Goal: Task Accomplishment & Management: Manage account settings

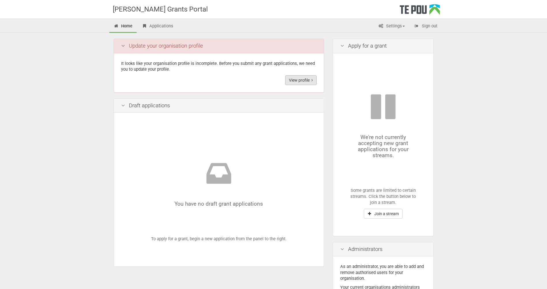
click at [300, 80] on link "View profile" at bounding box center [300, 80] width 31 height 10
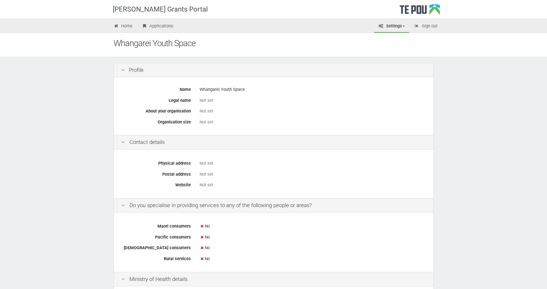
click at [207, 99] on div "Not set" at bounding box center [312, 100] width 227 height 6
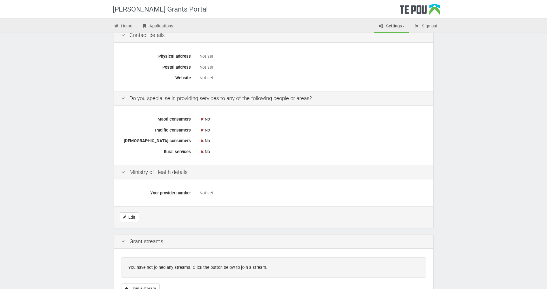
scroll to position [149, 0]
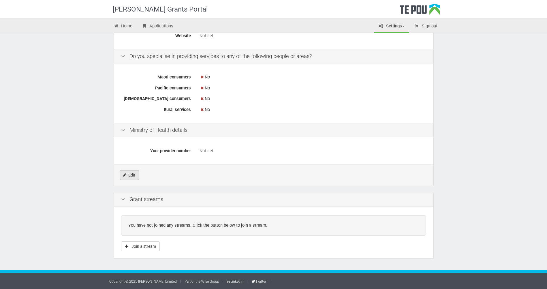
click at [131, 175] on link "Edit" at bounding box center [129, 175] width 19 height 10
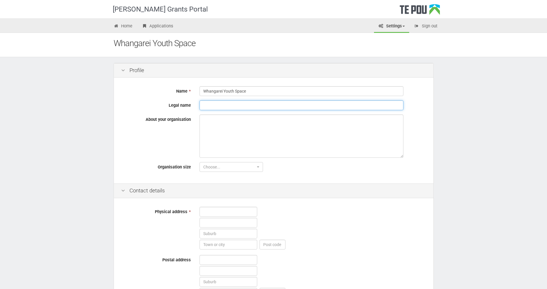
drag, startPoint x: 216, startPoint y: 106, endPoint x: 248, endPoint y: 107, distance: 31.1
click at [216, 106] on input "Legal name" at bounding box center [301, 105] width 204 height 10
type input "Whangarei Youth Space"
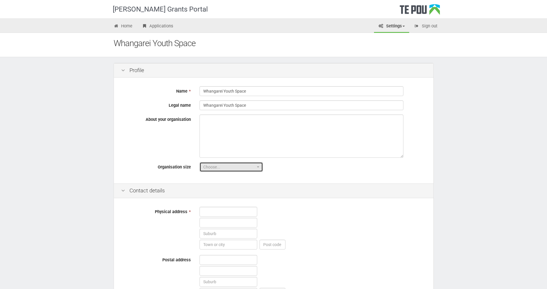
click at [252, 163] on button "Choose..." at bounding box center [230, 167] width 63 height 10
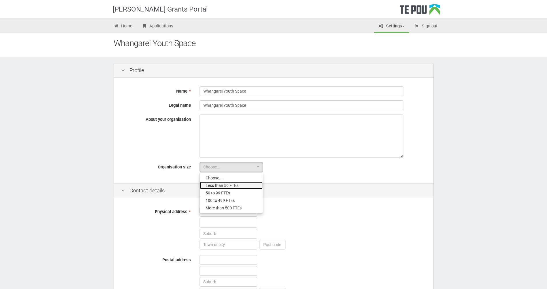
click at [246, 186] on link "Less than 50 FTEs" at bounding box center [231, 185] width 63 height 7
select select "1"
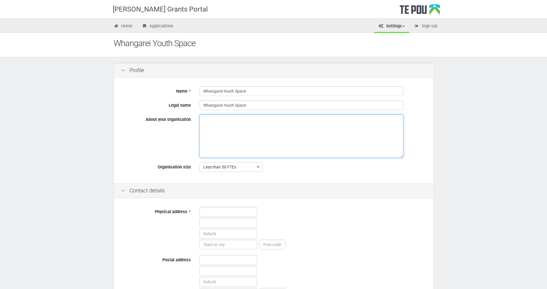
click at [218, 120] on textarea "About your organisation" at bounding box center [301, 135] width 204 height 43
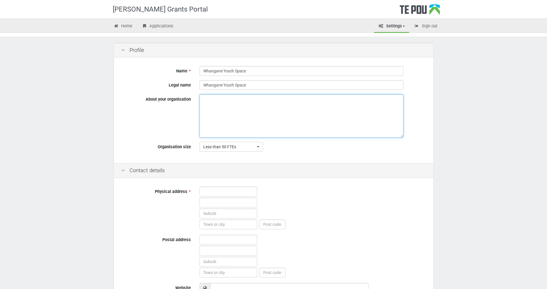
scroll to position [58, 0]
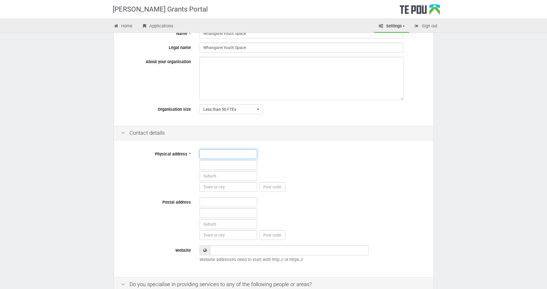
click at [217, 157] on input "text" at bounding box center [228, 154] width 58 height 10
type input "[STREET_ADDRESS]"
type input "Central"
type input "0110"
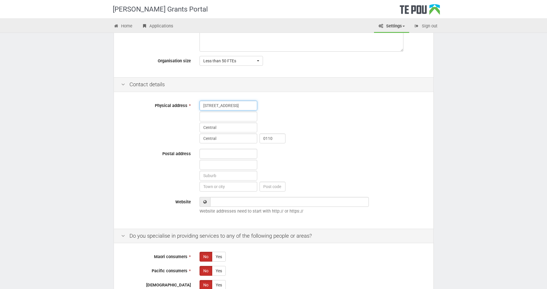
scroll to position [115, 0]
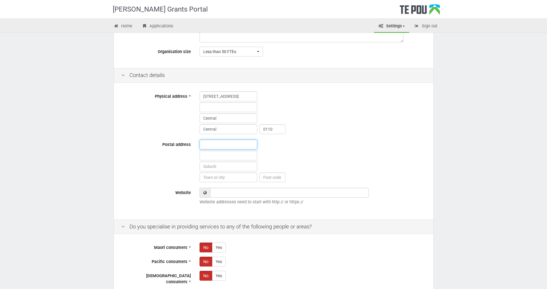
click at [220, 148] on input "text" at bounding box center [228, 144] width 58 height 10
type input "PO BOX"
type input "1483"
click at [222, 167] on input "text" at bounding box center [228, 166] width 58 height 10
click at [219, 176] on input "text" at bounding box center [228, 177] width 58 height 10
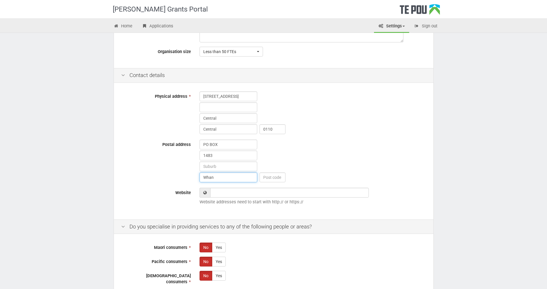
type input "Whangarei"
type input "0110"
click at [236, 194] on input "Website" at bounding box center [289, 193] width 159 height 10
click at [236, 193] on input "Website" at bounding box center [289, 193] width 159 height 10
paste input "https://whangareiyouthspace.co.nz/"
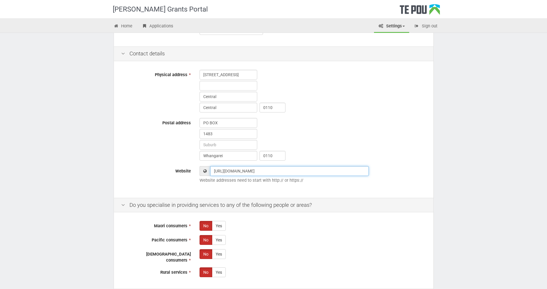
scroll to position [202, 0]
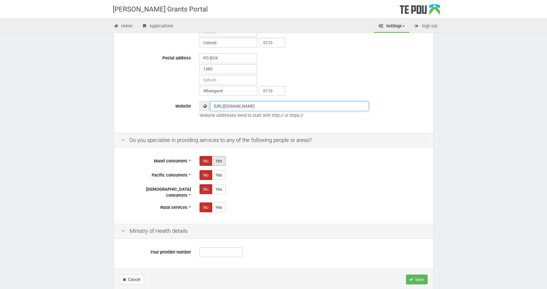
type input "https://whangareiyouthspace.co.nz/"
click at [218, 163] on label "Yes" at bounding box center [219, 161] width 14 height 10
radio input "true"
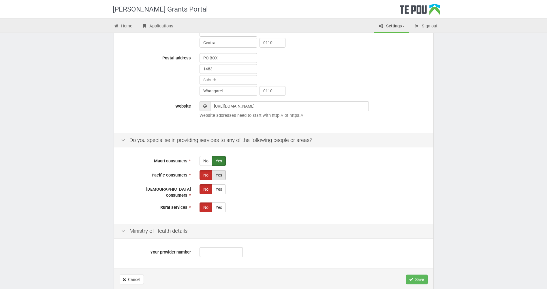
click at [219, 177] on label "Yes" at bounding box center [219, 175] width 14 height 10
radio input "true"
click at [220, 192] on label "Yes" at bounding box center [219, 189] width 14 height 10
radio input "true"
click at [220, 205] on label "Yes" at bounding box center [219, 207] width 14 height 10
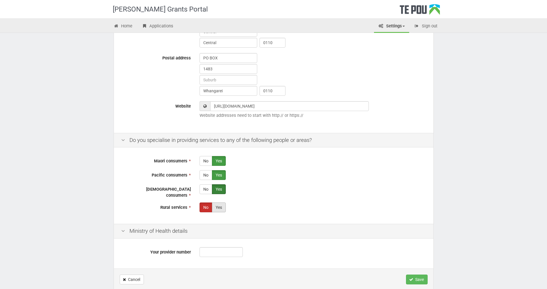
radio input "true"
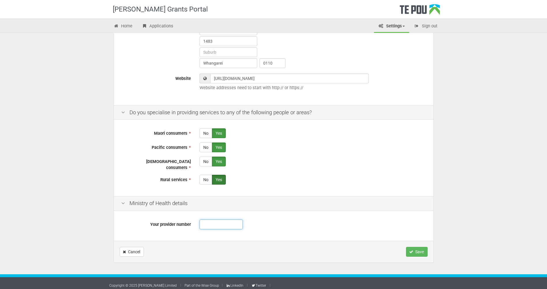
click at [226, 222] on input "Your provider number" at bounding box center [220, 224] width 43 height 10
click at [416, 247] on button "Save" at bounding box center [417, 252] width 22 height 10
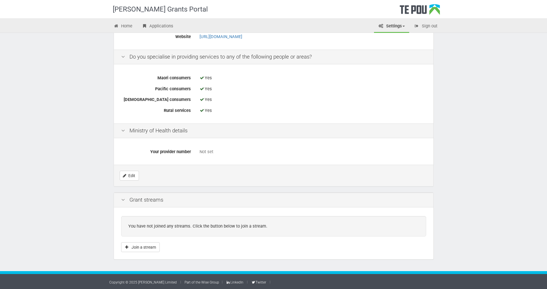
scroll to position [185, 0]
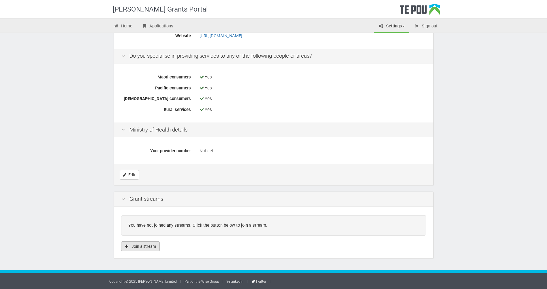
click at [144, 249] on button "Join a stream" at bounding box center [140, 246] width 39 height 10
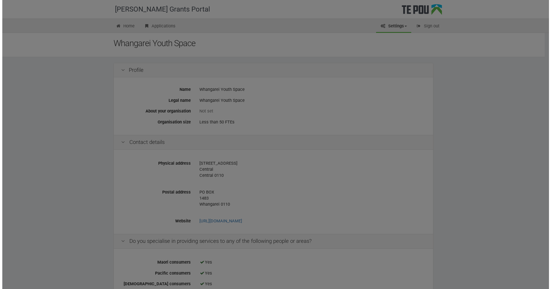
scroll to position [0, 0]
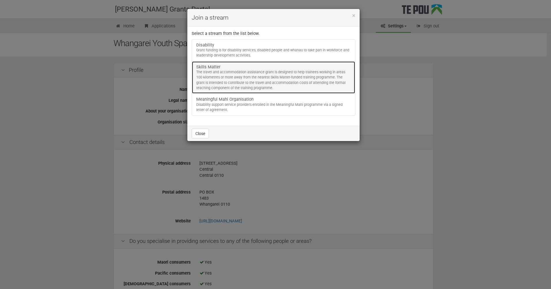
click at [236, 80] on div "The travel and accommodation assistance grant is designed to help trainees work…" at bounding box center [273, 79] width 154 height 21
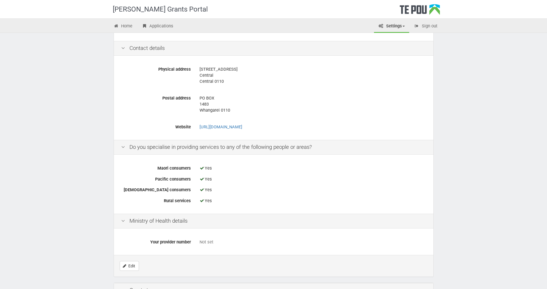
scroll to position [170, 0]
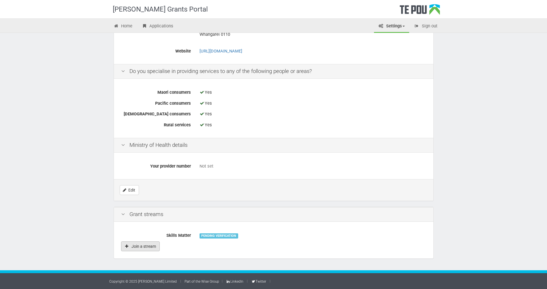
click at [136, 245] on button "Join a stream" at bounding box center [140, 246] width 39 height 10
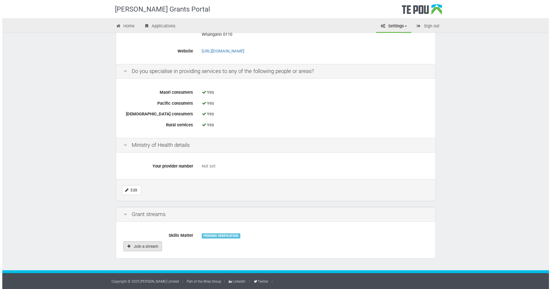
scroll to position [0, 0]
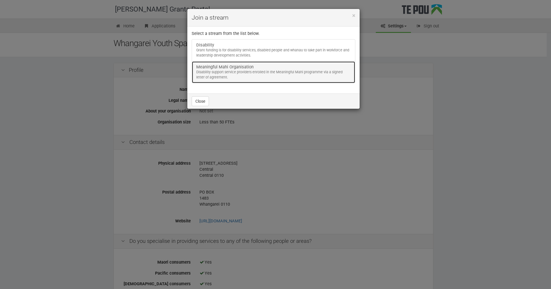
click at [239, 69] on link "Meaningful Mahi Organisation Disability support service providers enrolled in t…" at bounding box center [274, 72] width 164 height 22
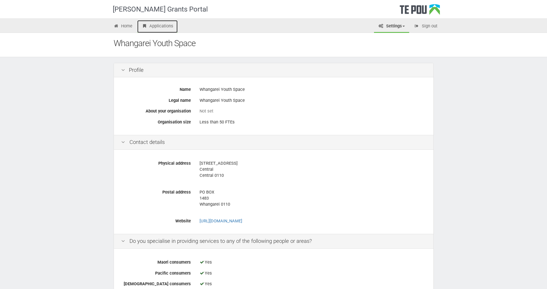
click at [161, 25] on link "Applications" at bounding box center [157, 26] width 40 height 13
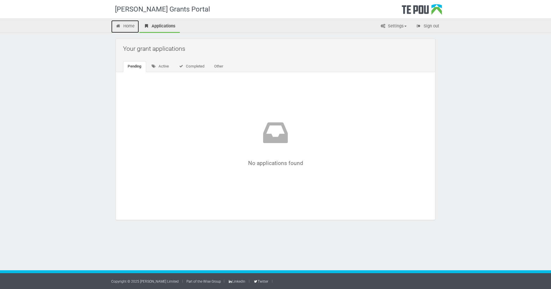
click at [124, 27] on link "Home" at bounding box center [125, 26] width 28 height 13
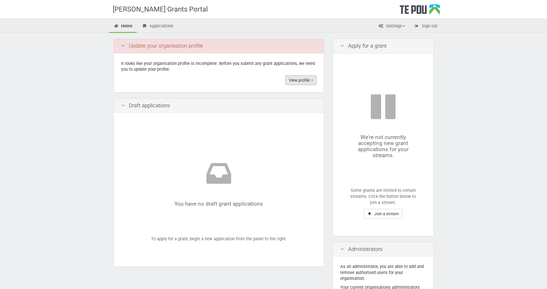
click at [298, 78] on link "View profile" at bounding box center [300, 80] width 31 height 10
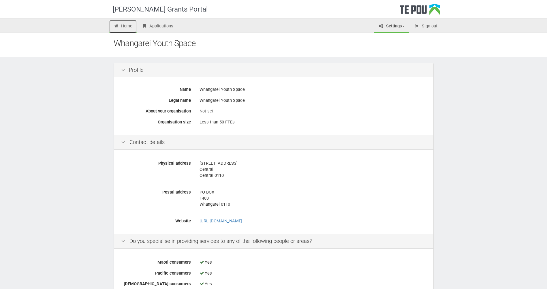
click at [128, 24] on link "Home" at bounding box center [123, 26] width 28 height 13
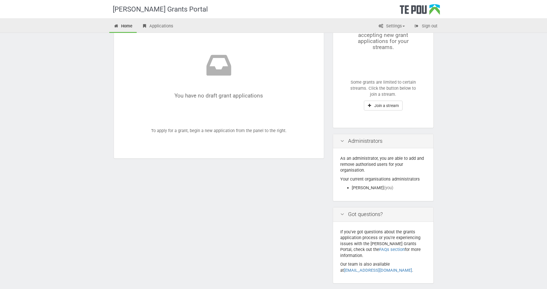
scroll to position [127, 0]
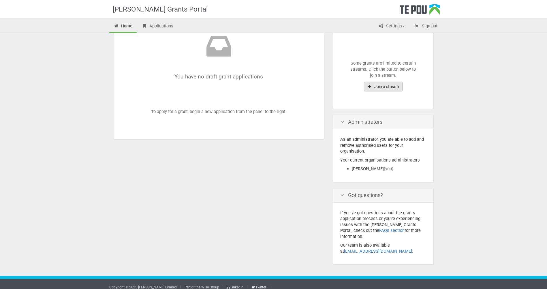
click at [374, 87] on button "Join a stream" at bounding box center [383, 87] width 39 height 10
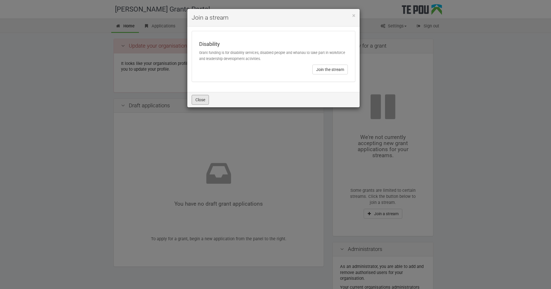
click at [204, 101] on button "Close" at bounding box center [200, 100] width 17 height 10
